Goal: Task Accomplishment & Management: Manage account settings

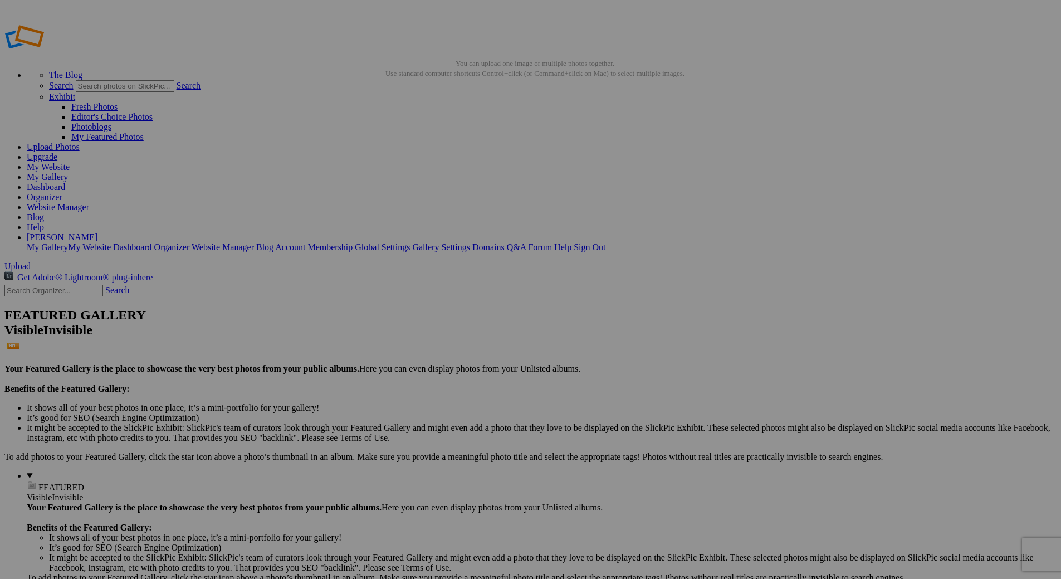
type input "Fr. [PERSON_NAME] Reception, Photos by Bowerbird Photography"
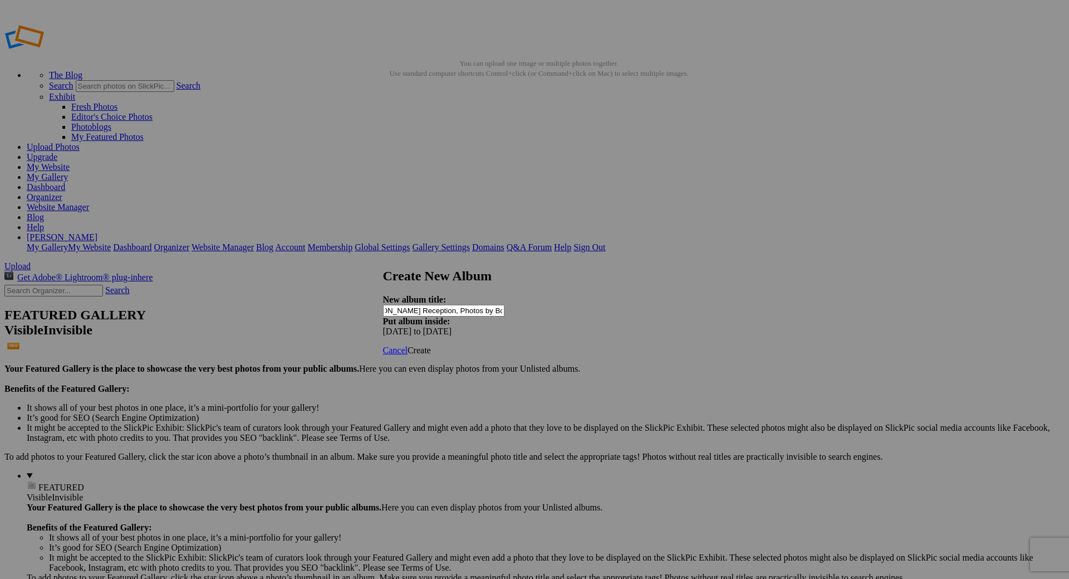
click at [431, 345] on span "Create" at bounding box center [419, 349] width 23 height 9
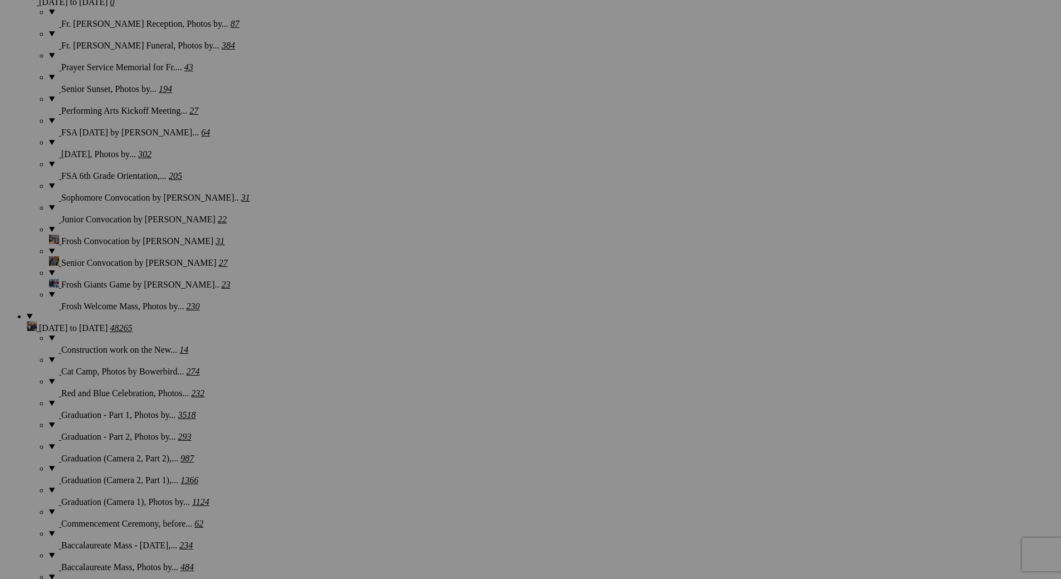
scroll to position [947, 0]
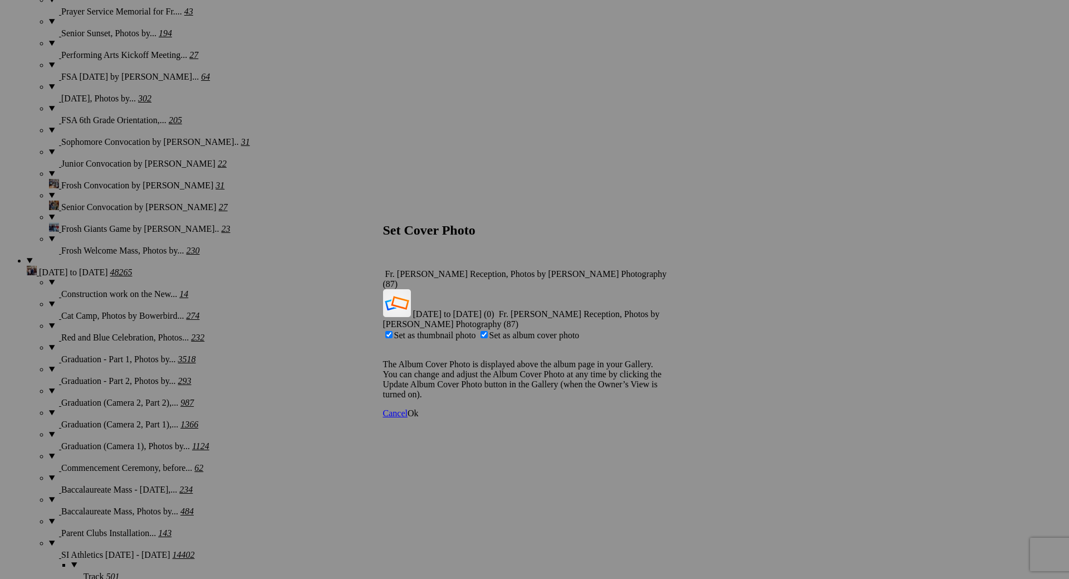
click at [419, 408] on link "Ok" at bounding box center [413, 412] width 11 height 9
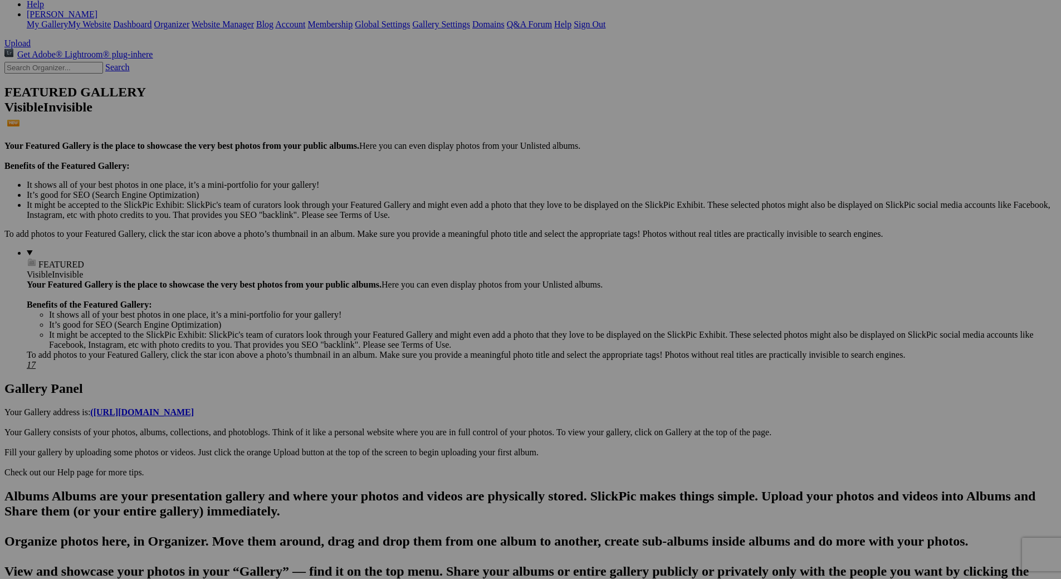
scroll to position [0, 0]
